Goal: Task Accomplishment & Management: Use online tool/utility

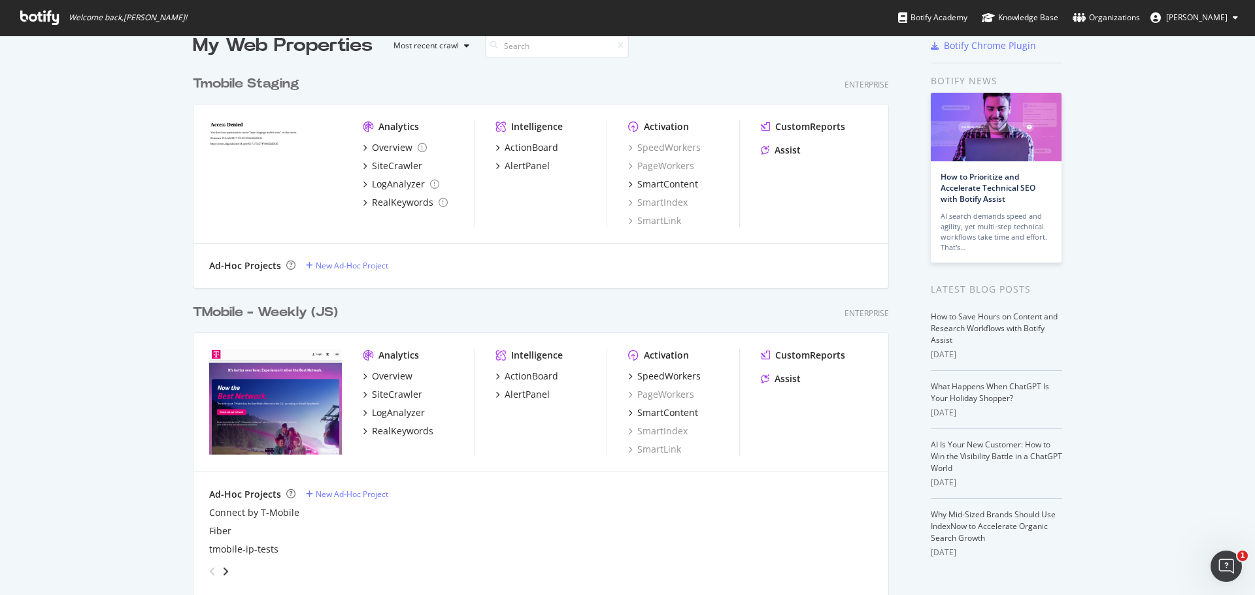
scroll to position [147, 0]
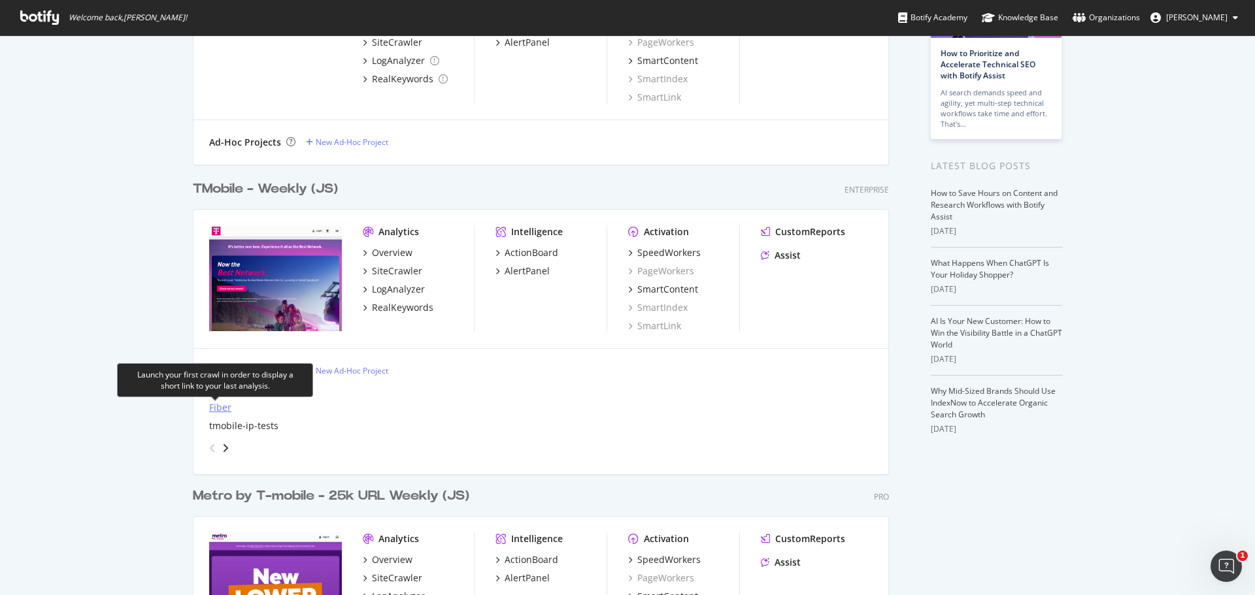
click at [216, 404] on div "Fiber" at bounding box center [220, 407] width 22 height 13
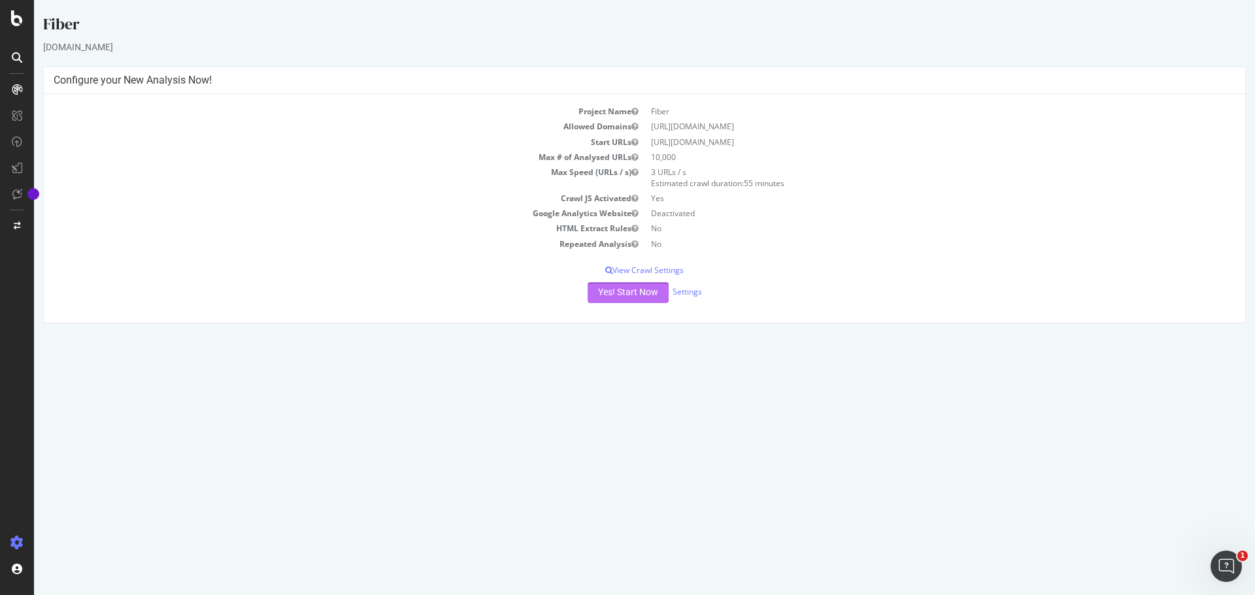
click at [639, 293] on button "Yes! Start Now" at bounding box center [628, 292] width 81 height 21
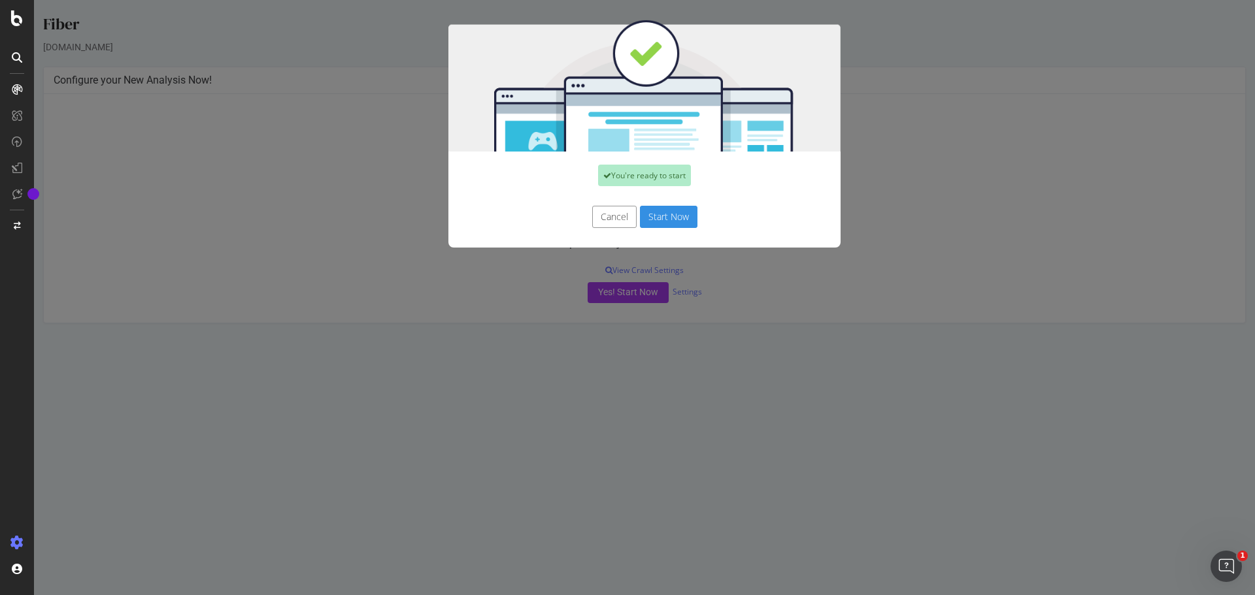
click at [674, 208] on button "Start Now" at bounding box center [669, 217] width 58 height 22
